Goal: Download file/media

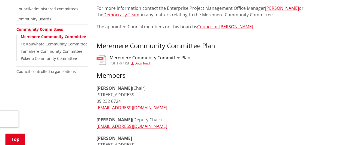
scroll to position [164, 0]
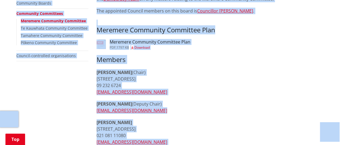
click at [240, 94] on p "[PERSON_NAME] (Chair) P O Box 68, Meremere, 2441 09 232 6724 [EMAIL_ADDRESS][DO…" at bounding box center [213, 82] width 233 height 26
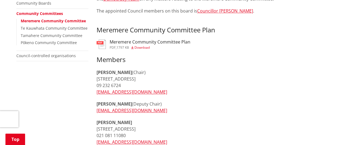
click at [220, 74] on p "Jim Katu (Chair) P O Box 68, Meremere, 2441 09 232 6724 car2@xtra.co.nz" at bounding box center [213, 82] width 233 height 26
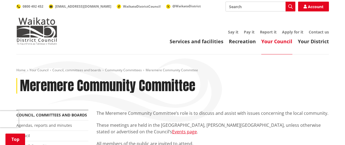
scroll to position [164, 0]
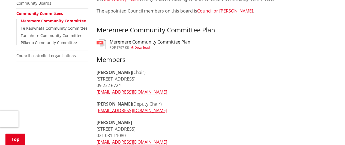
click at [182, 76] on p "Jim Katu (Chair) P O Box 68, Meremere, 2441 09 232 6724 car2@xtra.co.nz" at bounding box center [213, 82] width 233 height 26
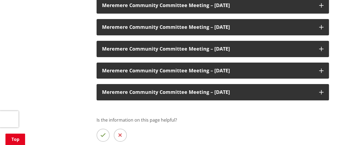
scroll to position [982, 0]
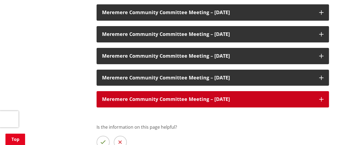
click at [301, 101] on div "Meremere Community Committee Meeting – [DATE]" at bounding box center [213, 99] width 233 height 16
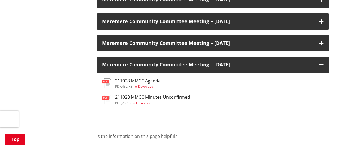
scroll to position [1010, 0]
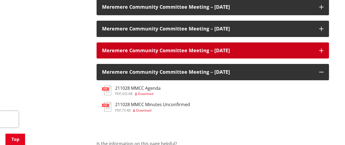
click at [311, 52] on div "Meremere Community Committee Meeting – [DATE]" at bounding box center [213, 51] width 233 height 16
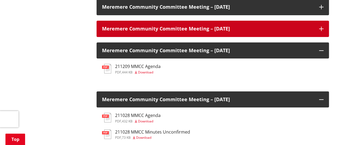
click at [309, 32] on h3 "Meremere Community Committee Meeting – [DATE]" at bounding box center [208, 28] width 212 height 5
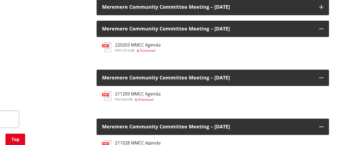
click at [148, 53] on span "Download" at bounding box center [147, 50] width 15 height 5
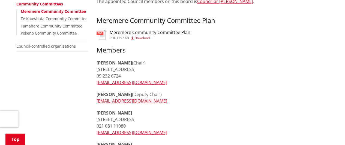
scroll to position [164, 0]
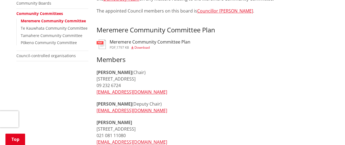
click at [144, 47] on span "Download" at bounding box center [142, 47] width 15 height 5
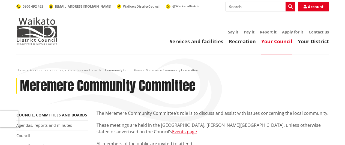
scroll to position [164, 0]
